Goal: Answer question/provide support

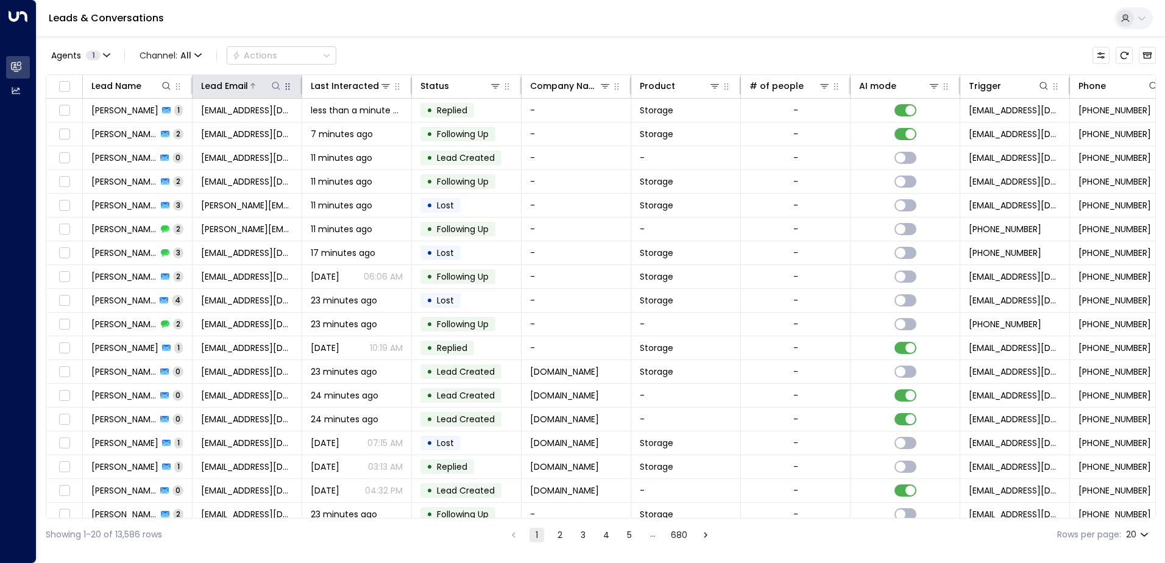
click at [277, 86] on icon at bounding box center [276, 86] width 10 height 10
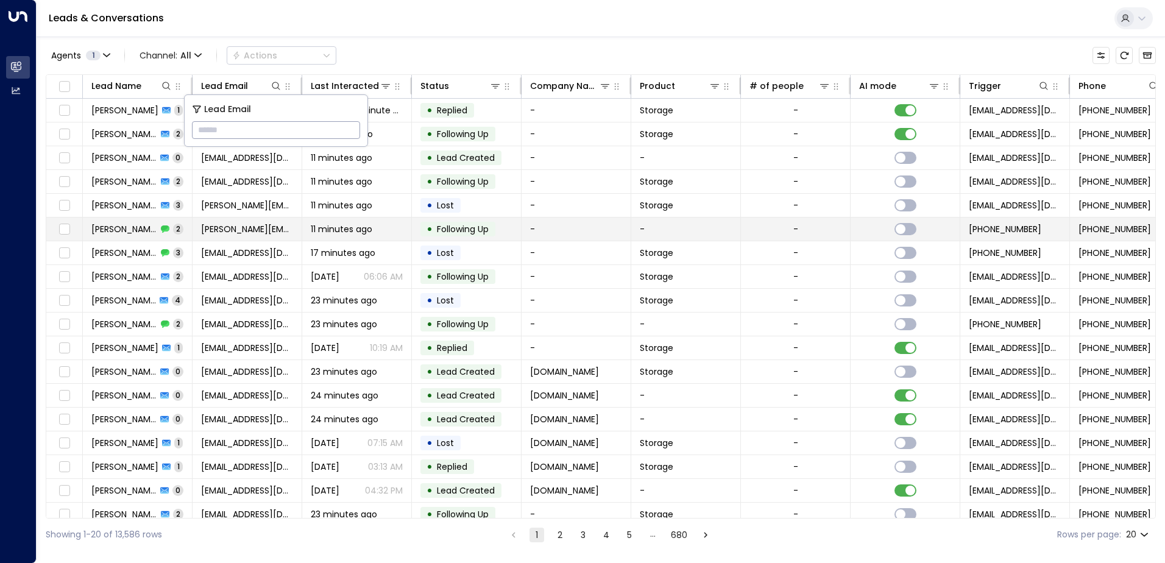
type input "**********"
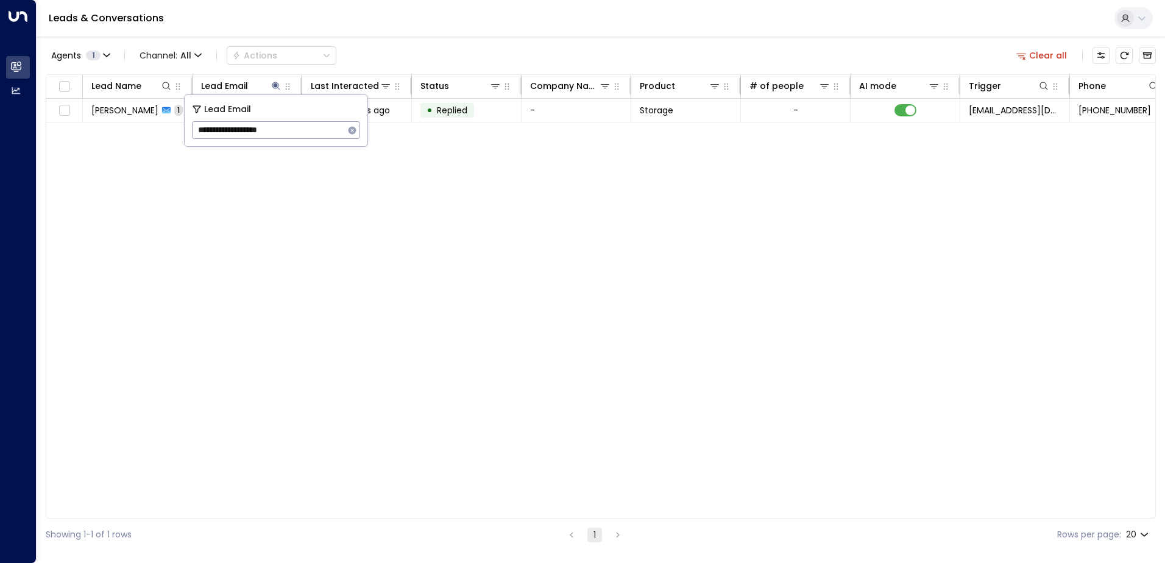
click at [395, 26] on div "Leads & Conversations" at bounding box center [601, 18] width 1128 height 37
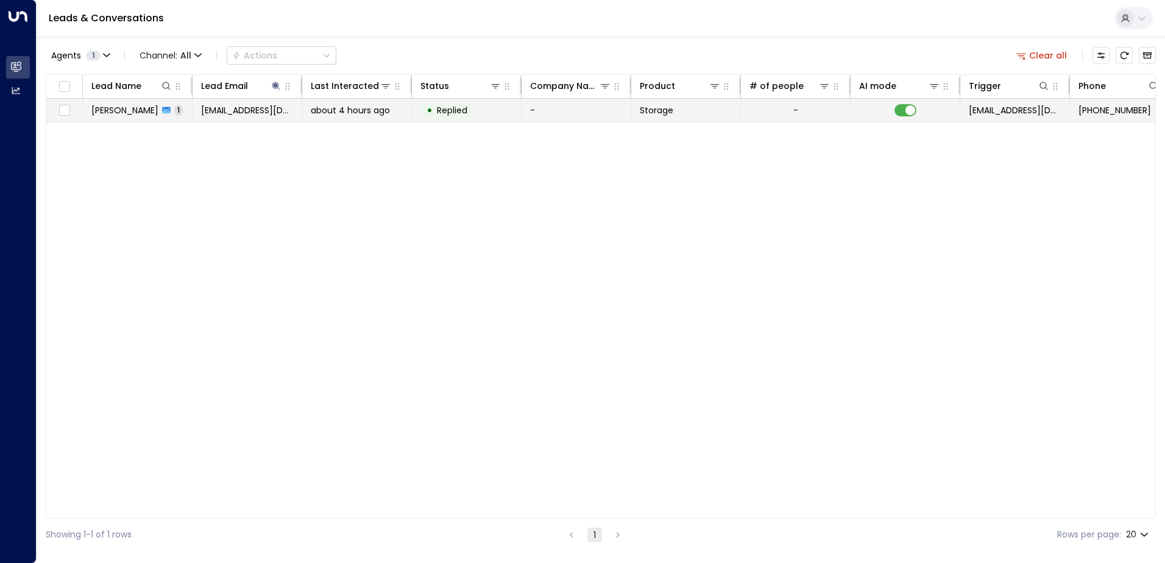
click at [102, 112] on span "[PERSON_NAME]" at bounding box center [124, 110] width 67 height 12
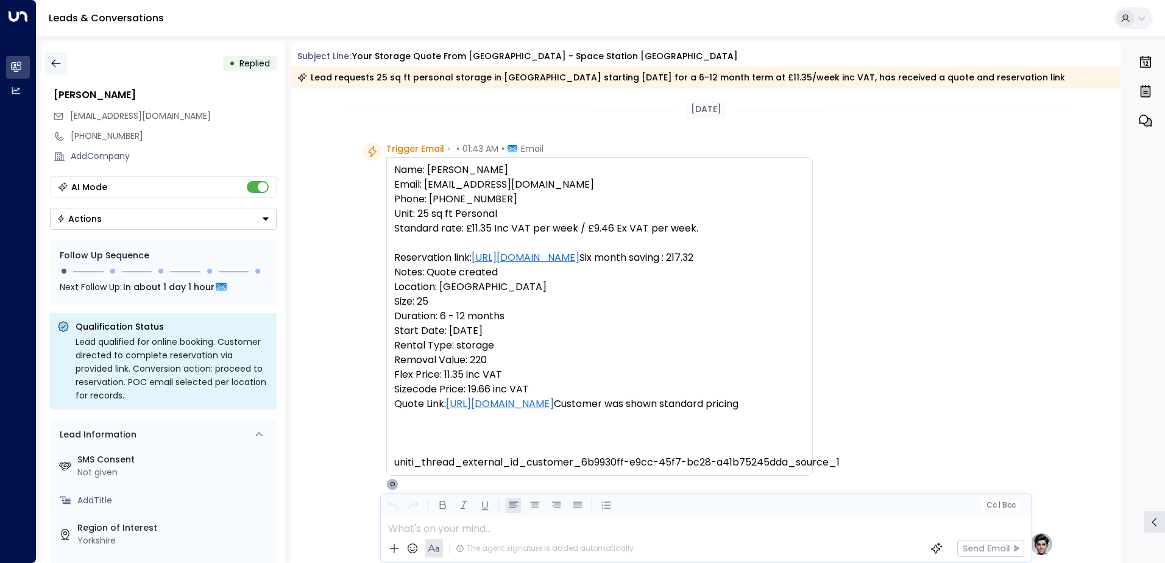
click at [55, 60] on icon "button" at bounding box center [55, 64] width 9 height 8
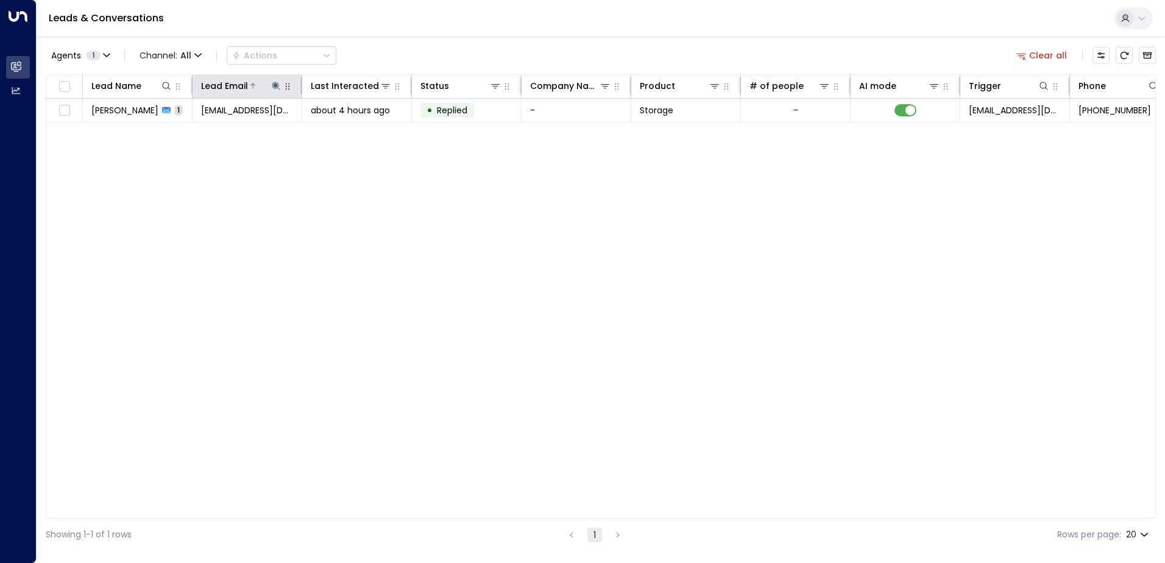
click at [276, 84] on icon at bounding box center [276, 86] width 8 height 8
type input "*"
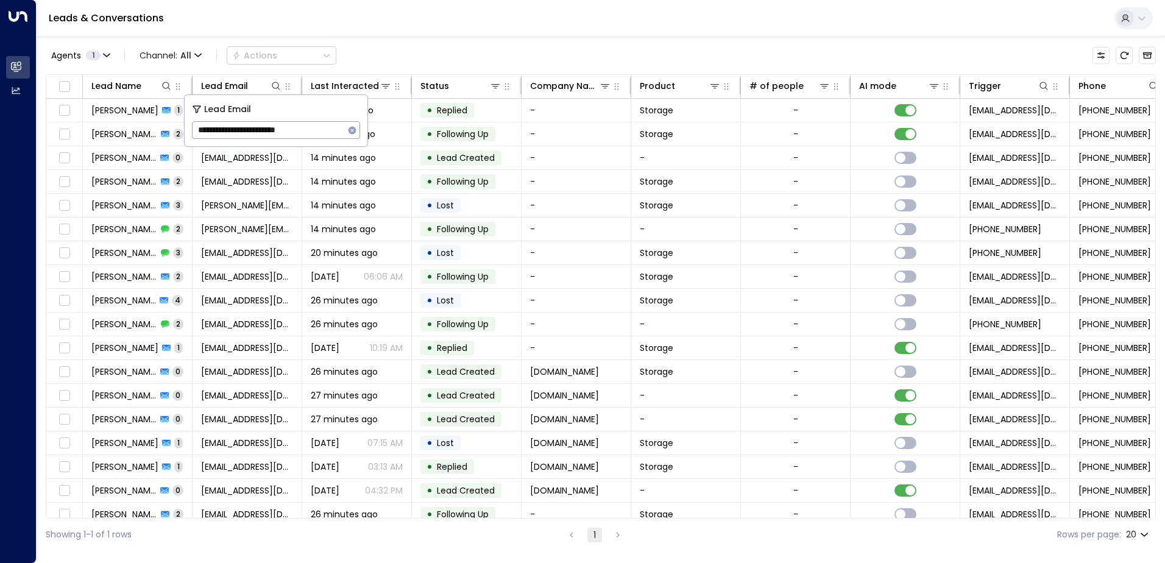
type input "**********"
click at [479, 21] on div "Leads & Conversations" at bounding box center [601, 18] width 1128 height 37
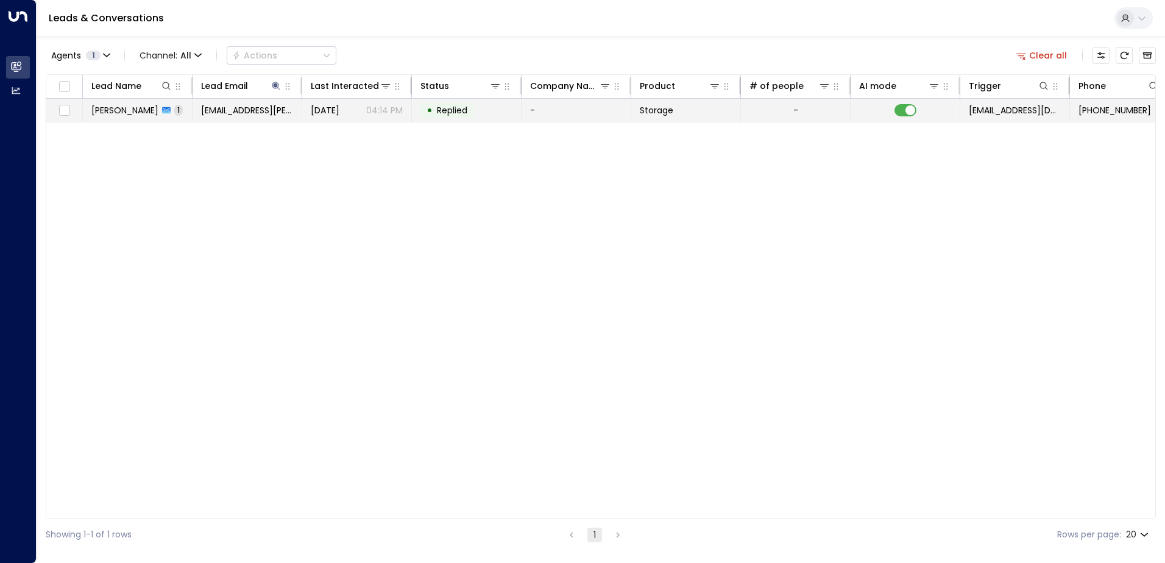
click at [137, 104] on span "[PERSON_NAME]" at bounding box center [124, 110] width 67 height 12
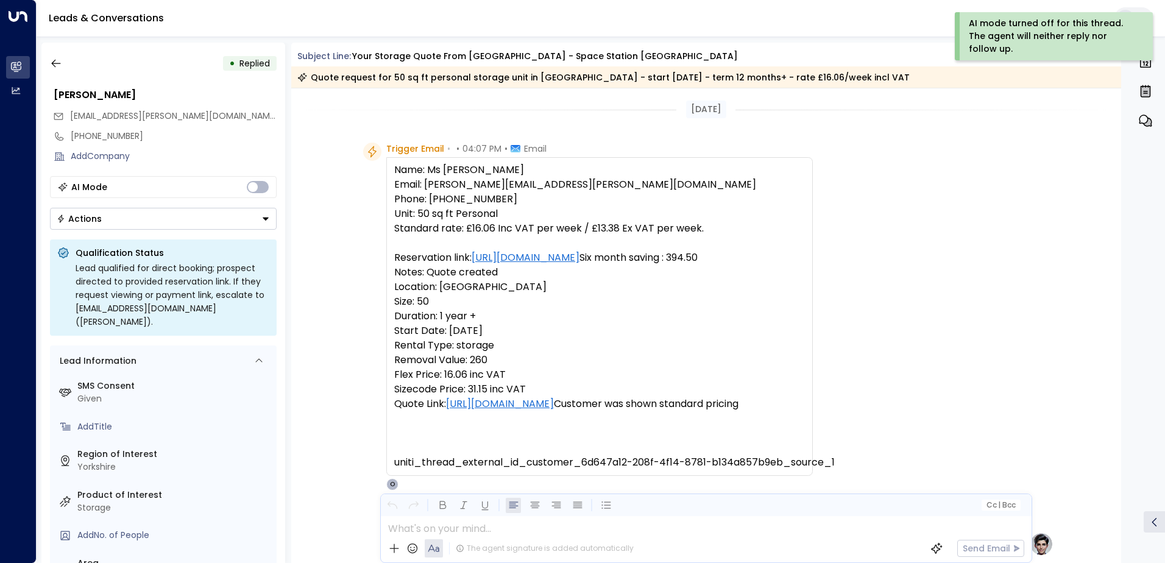
click at [266, 217] on icon "Button group with a nested menu" at bounding box center [266, 218] width 6 height 3
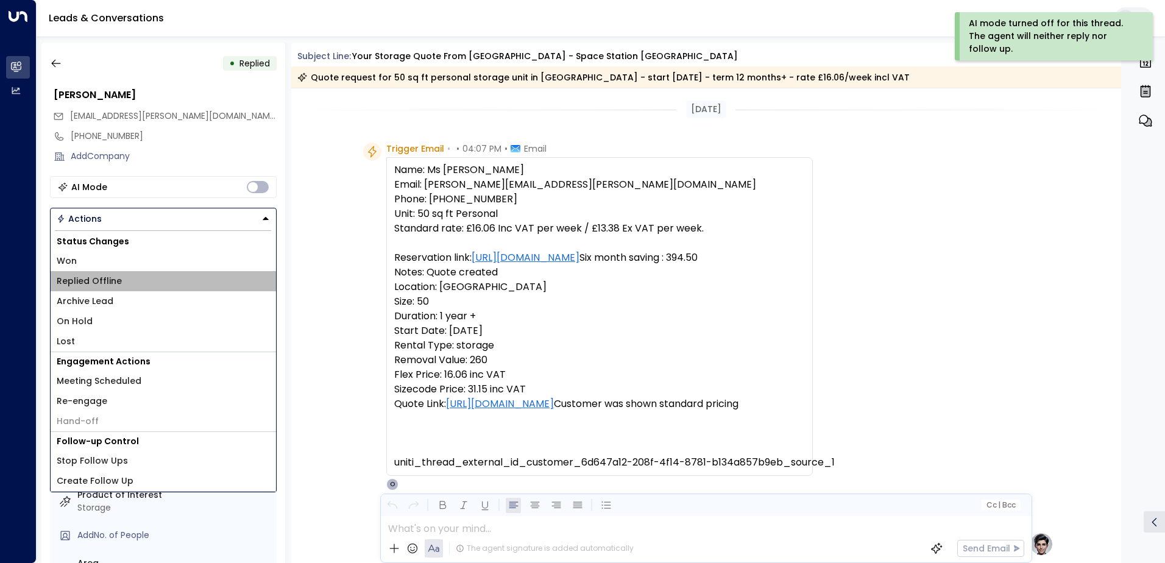
click at [111, 283] on span "Replied Offline" at bounding box center [89, 281] width 65 height 13
